Goal: Browse casually: Explore the website without a specific task or goal

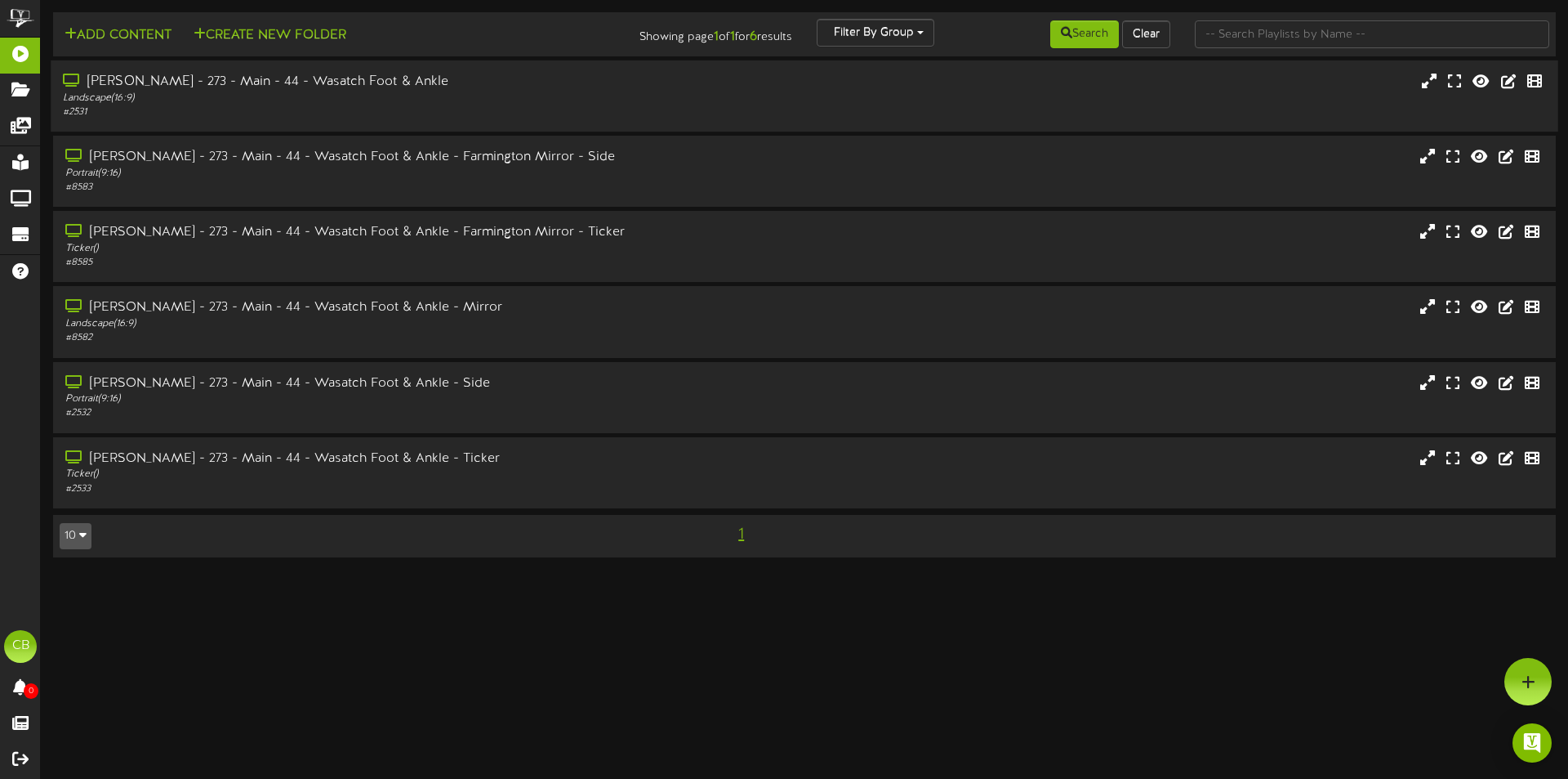
click at [398, 98] on div "Landscape ( 16:9 )" at bounding box center [365, 98] width 604 height 14
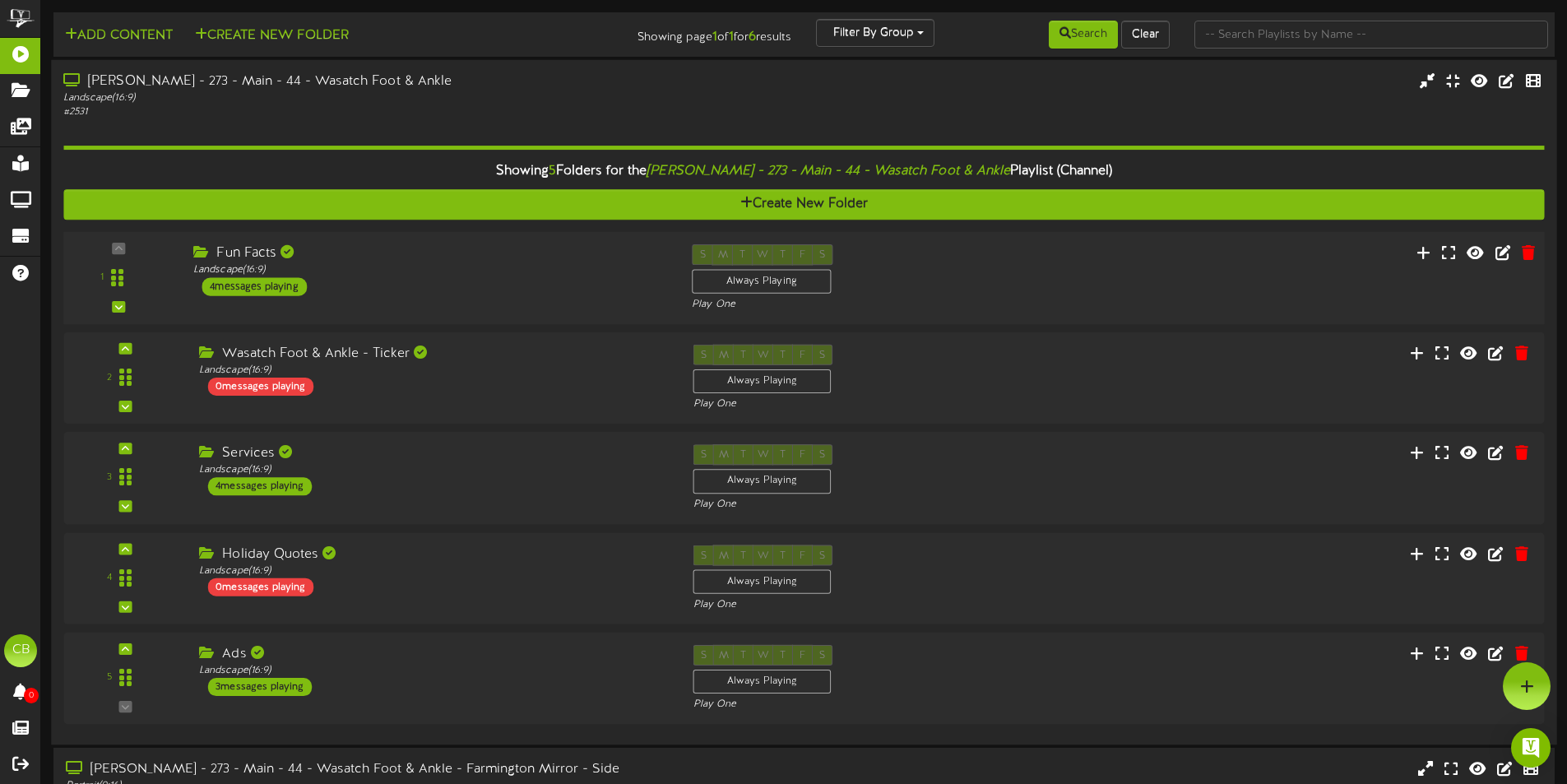
click at [375, 290] on div "Fun Facts Landscape ( 16:9 ) 4 messages playing" at bounding box center [430, 270] width 498 height 52
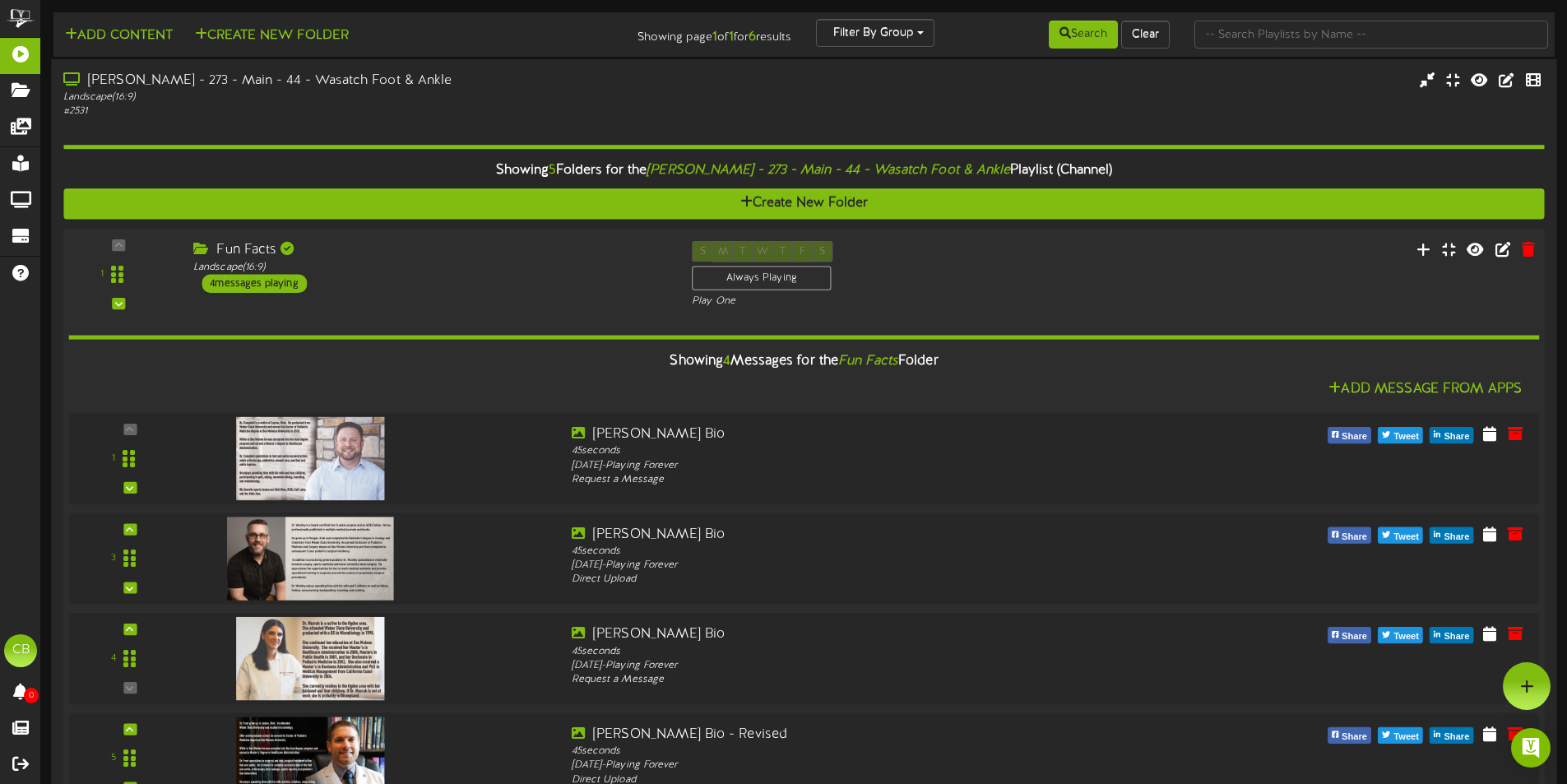
click at [372, 281] on div "Fun Facts Landscape ( 16:9 ) 4 messages playing" at bounding box center [430, 266] width 498 height 52
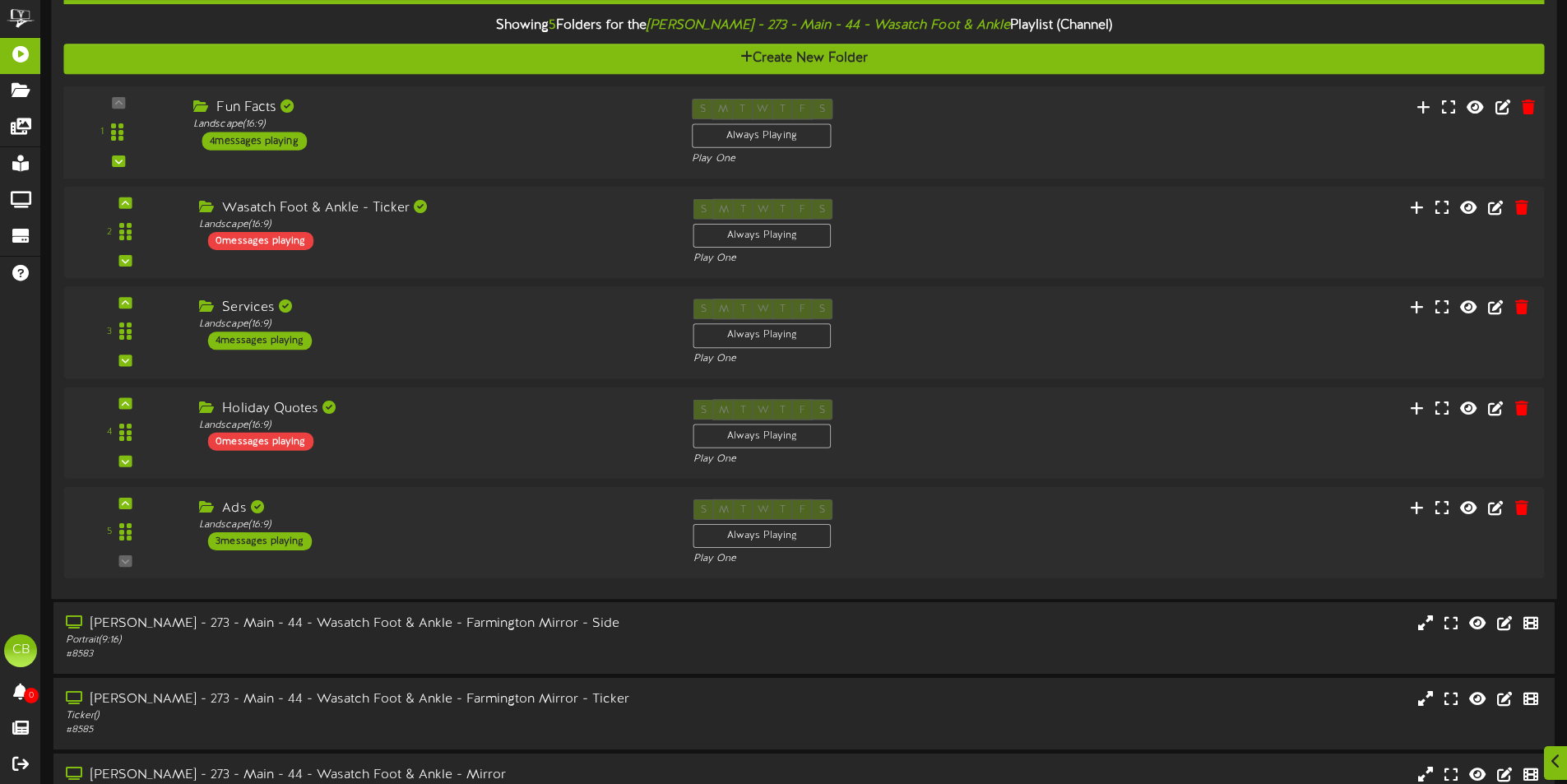
scroll to position [164, 0]
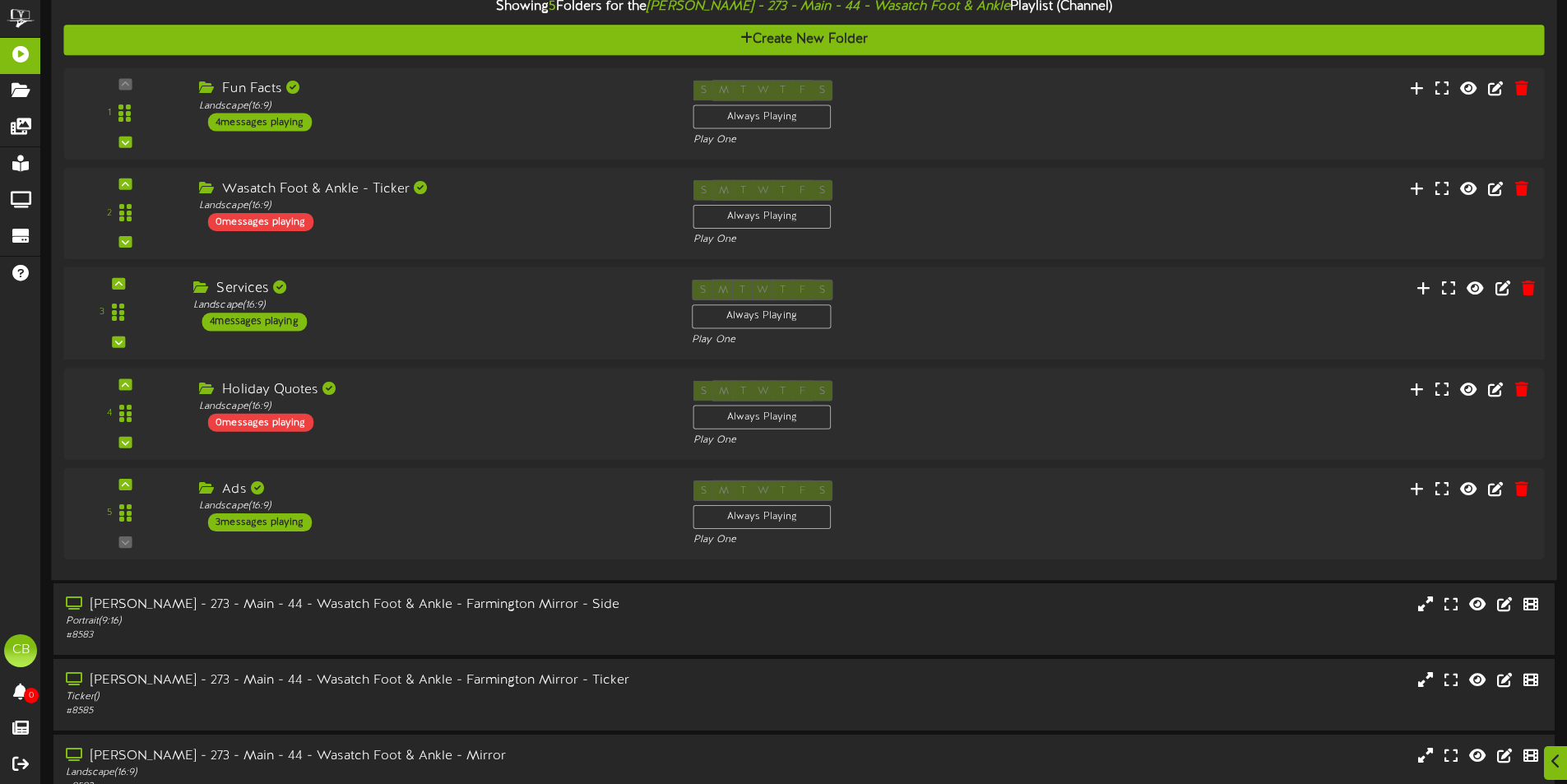
click at [373, 289] on div "Services" at bounding box center [430, 289] width 474 height 19
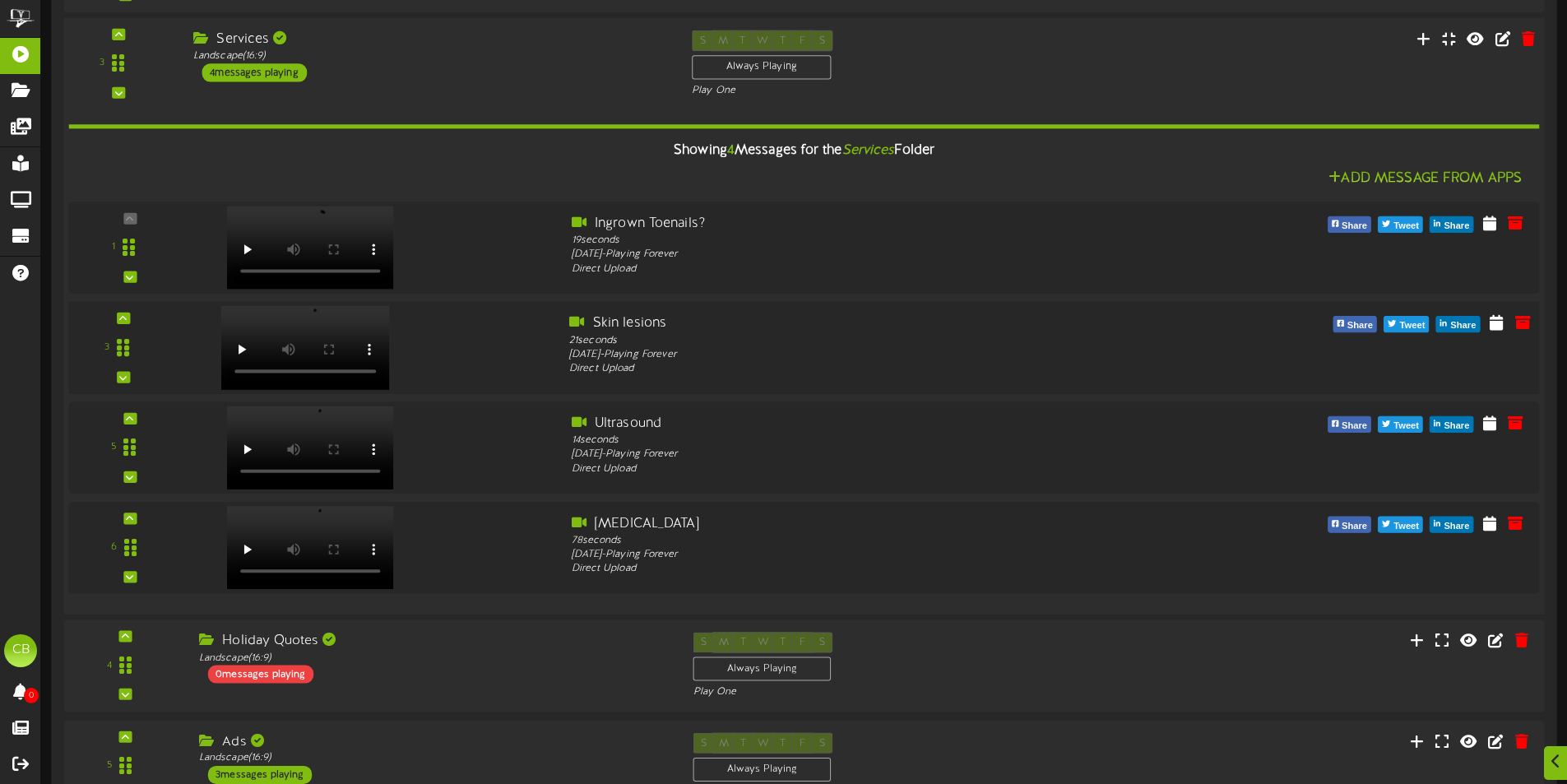
scroll to position [657, 0]
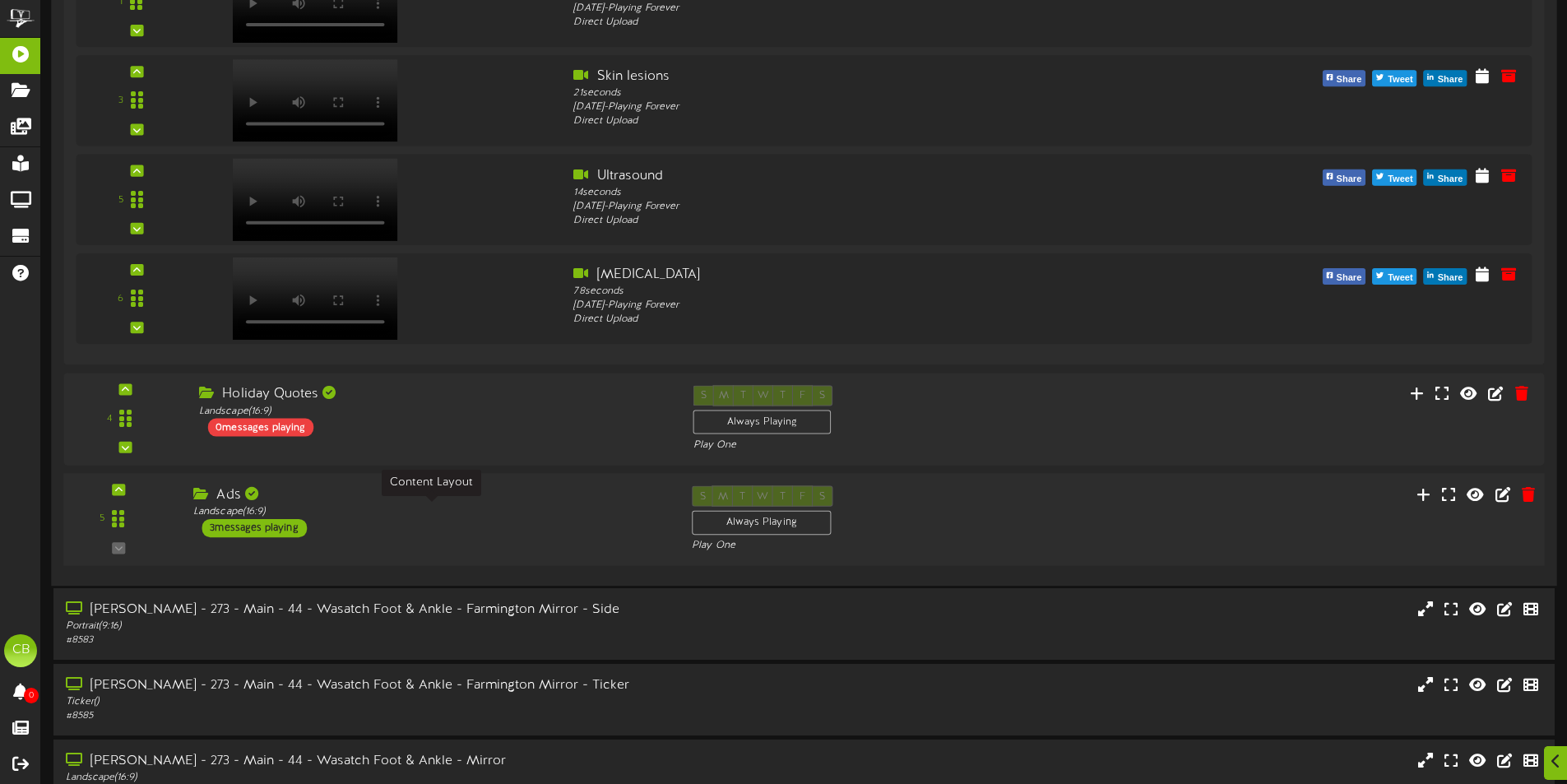
click at [400, 507] on div "Landscape ( 16:9 )" at bounding box center [430, 510] width 474 height 14
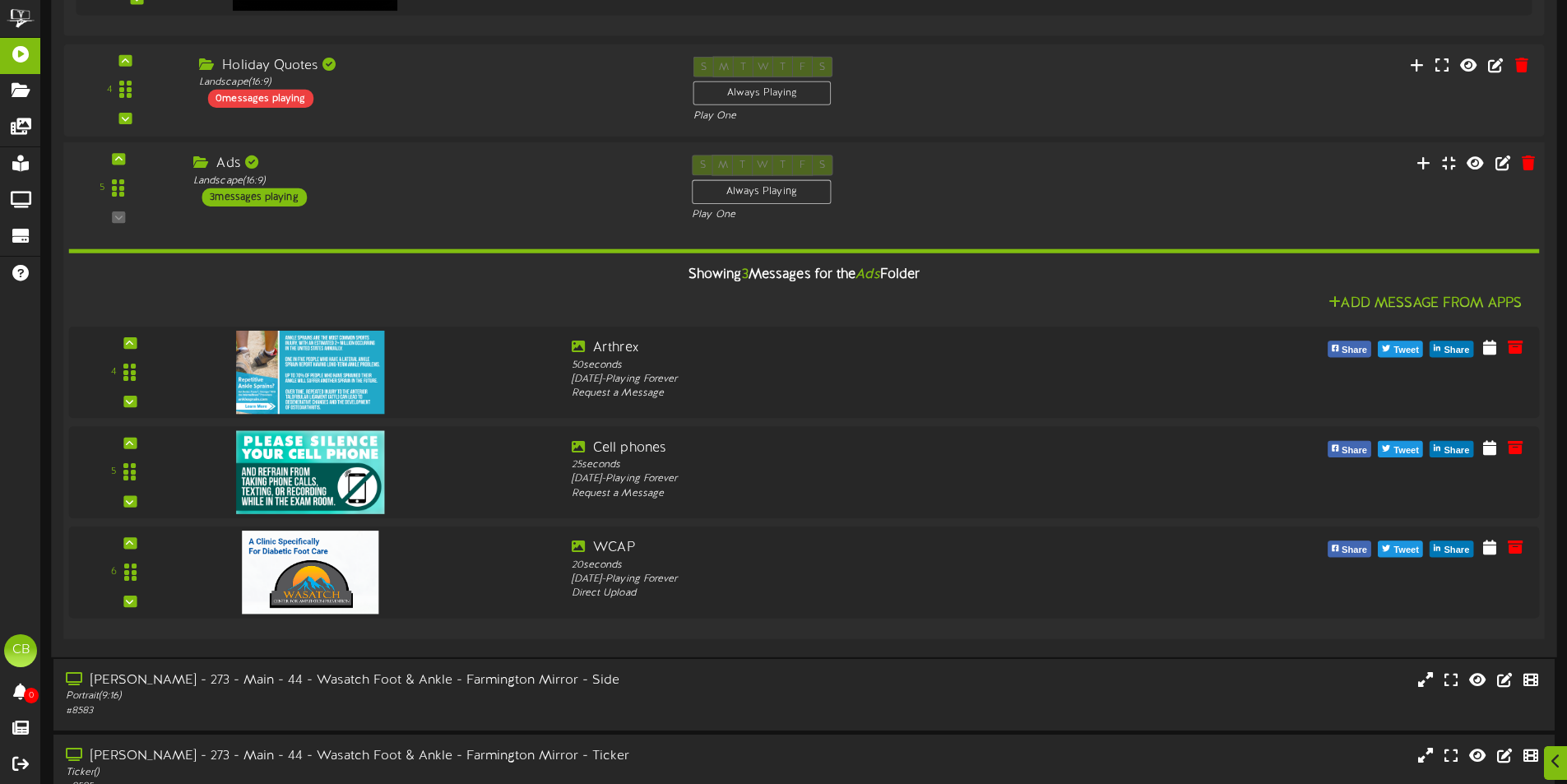
scroll to position [1067, 0]
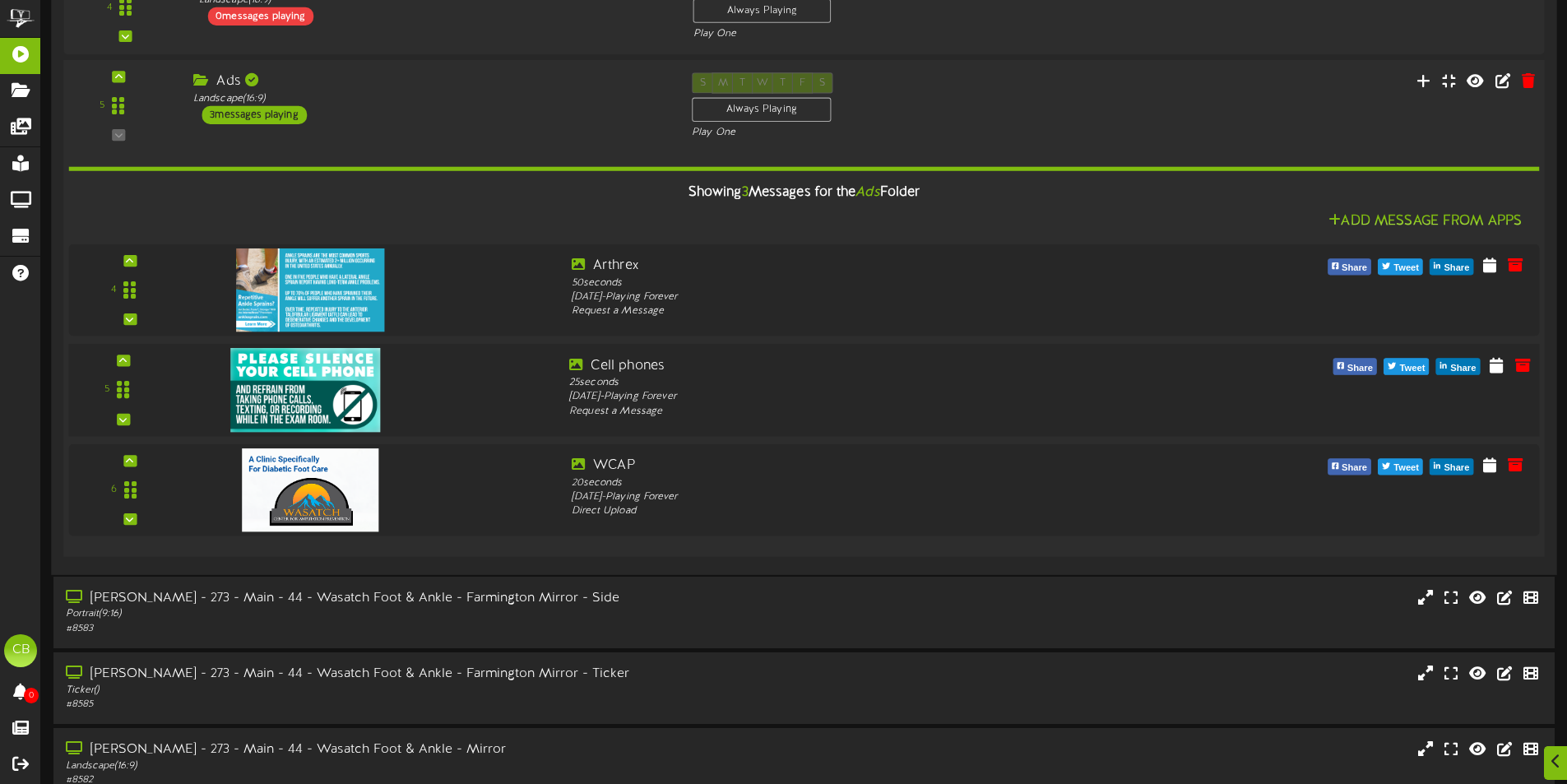
click at [304, 368] on img at bounding box center [305, 390] width 150 height 84
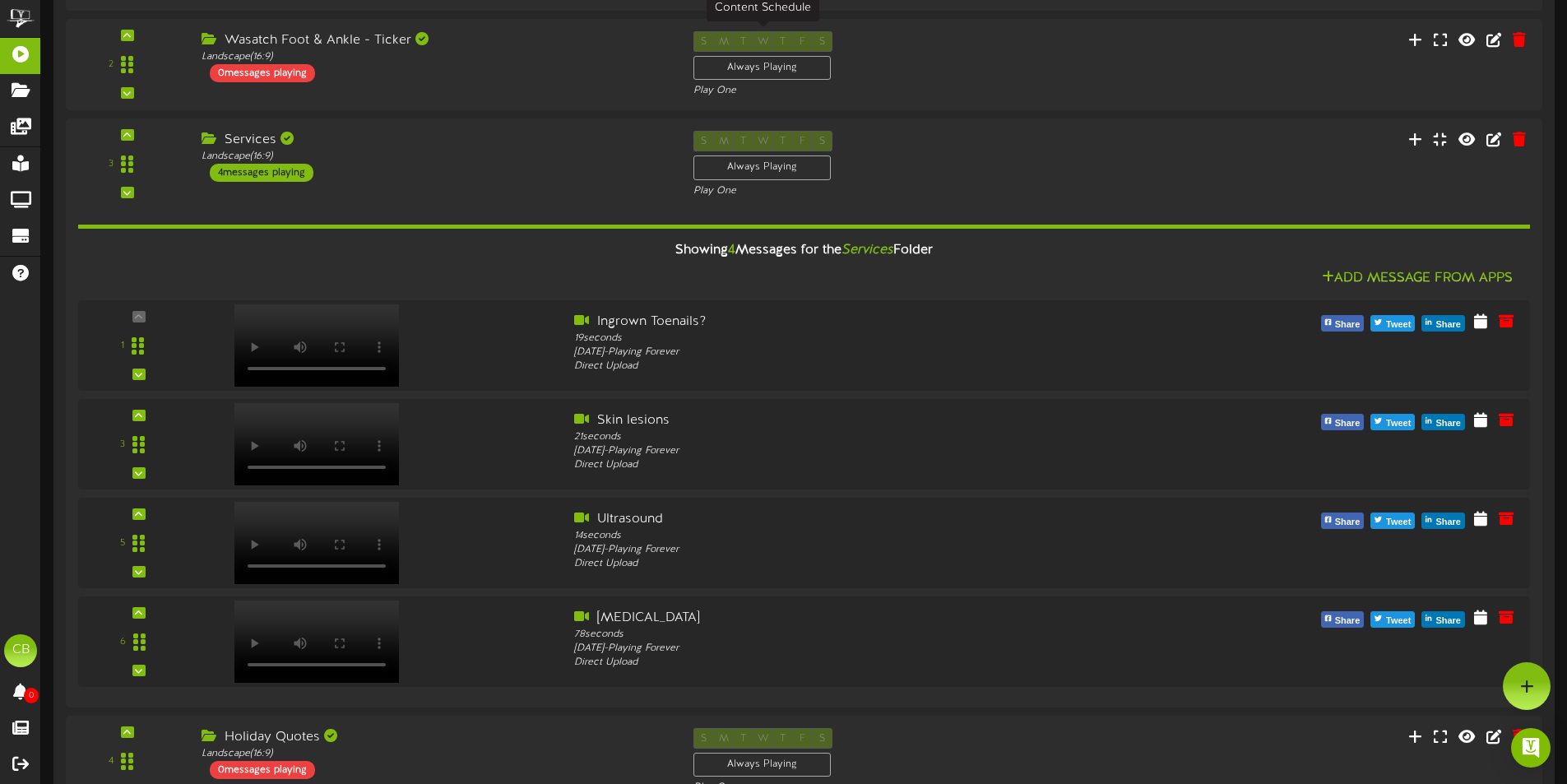
scroll to position [0, 0]
